Goal: Check status: Check status

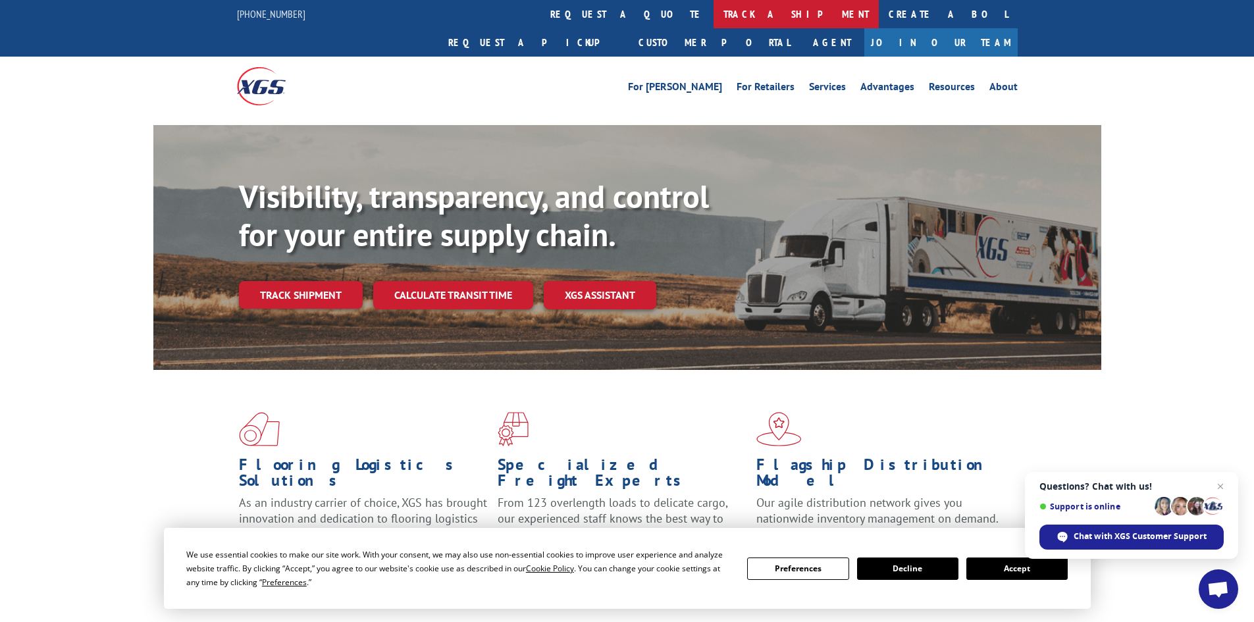
click at [714, 12] on link "track a shipment" at bounding box center [796, 14] width 165 height 28
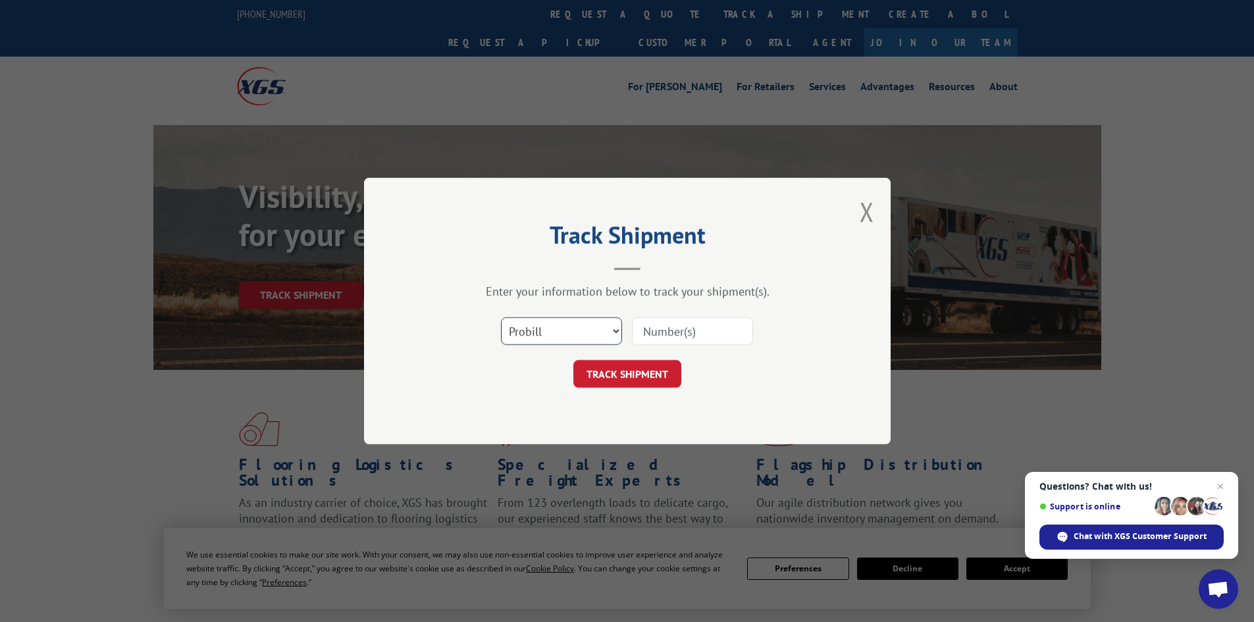
click at [618, 331] on select "Select category... Probill BOL PO" at bounding box center [561, 331] width 121 height 28
select select "bol"
click at [501, 317] on select "Select category... Probill BOL PO" at bounding box center [561, 331] width 121 height 28
click at [681, 333] on input at bounding box center [692, 331] width 121 height 28
paste input "7018449"
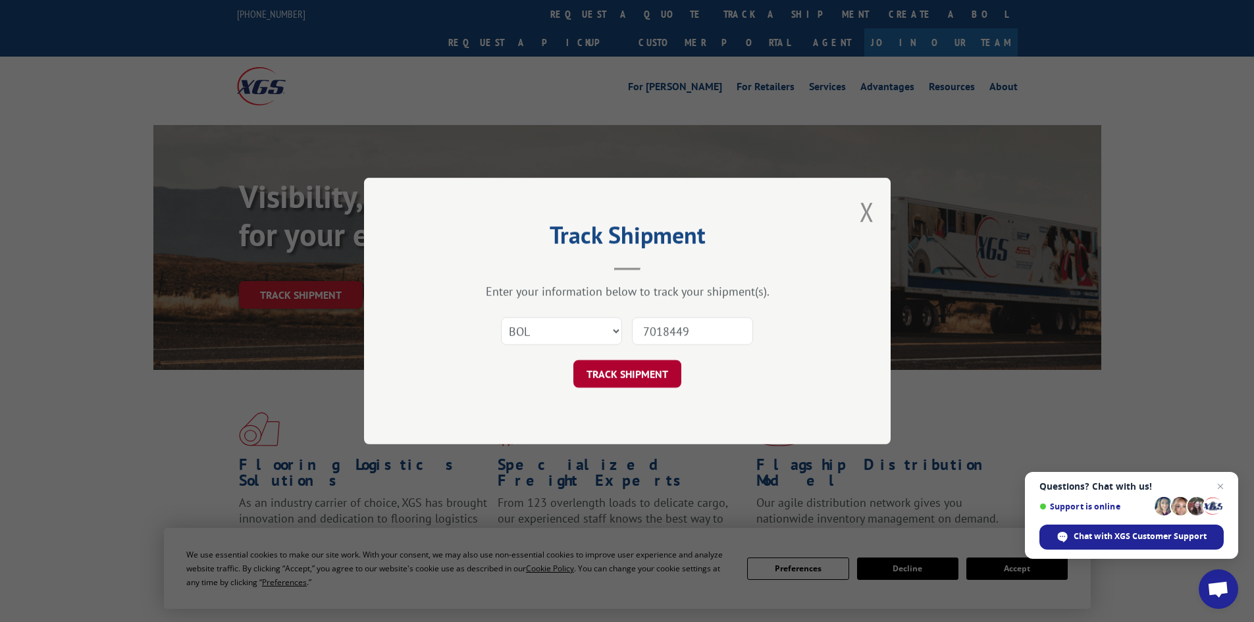
type input "7018449"
click at [625, 369] on button "TRACK SHIPMENT" at bounding box center [627, 374] width 108 height 28
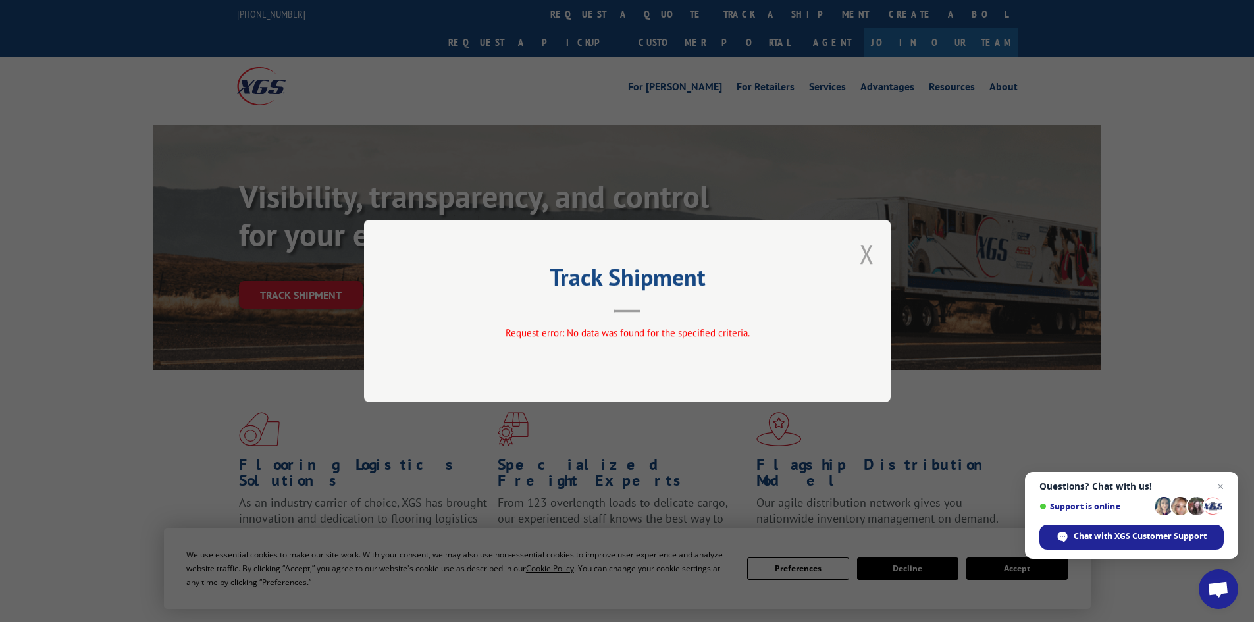
click at [868, 252] on button "Close modal" at bounding box center [867, 253] width 14 height 35
